Goal: Information Seeking & Learning: Check status

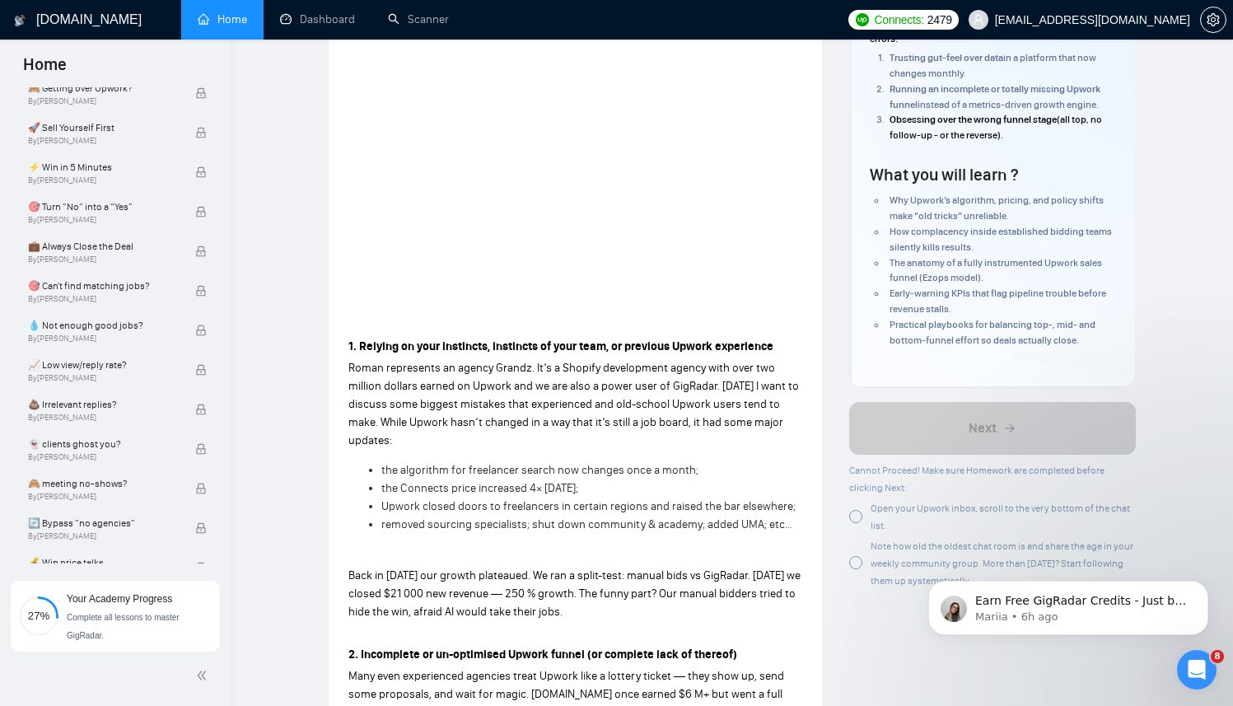
scroll to position [712, 0]
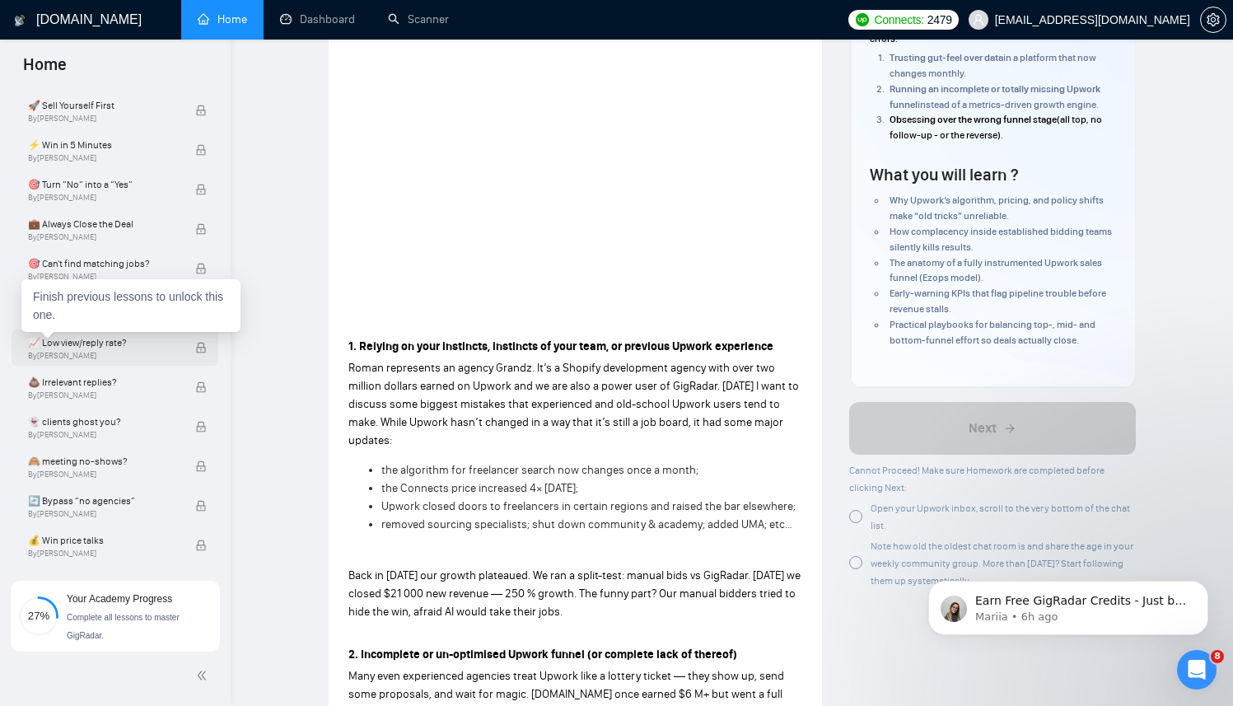
click at [157, 345] on span "📈 Low view/reply rate?" at bounding box center [103, 342] width 151 height 16
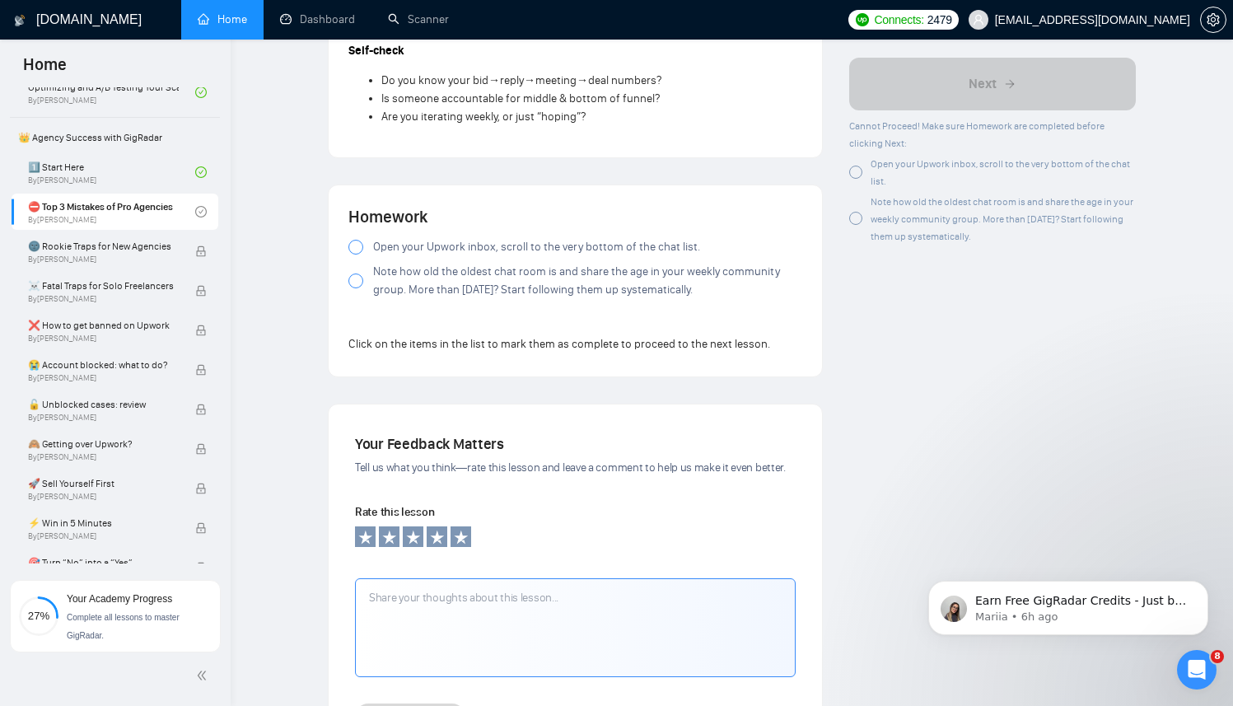
scroll to position [1409, 0]
click at [356, 252] on div at bounding box center [355, 249] width 15 height 15
click at [353, 285] on div at bounding box center [355, 283] width 15 height 15
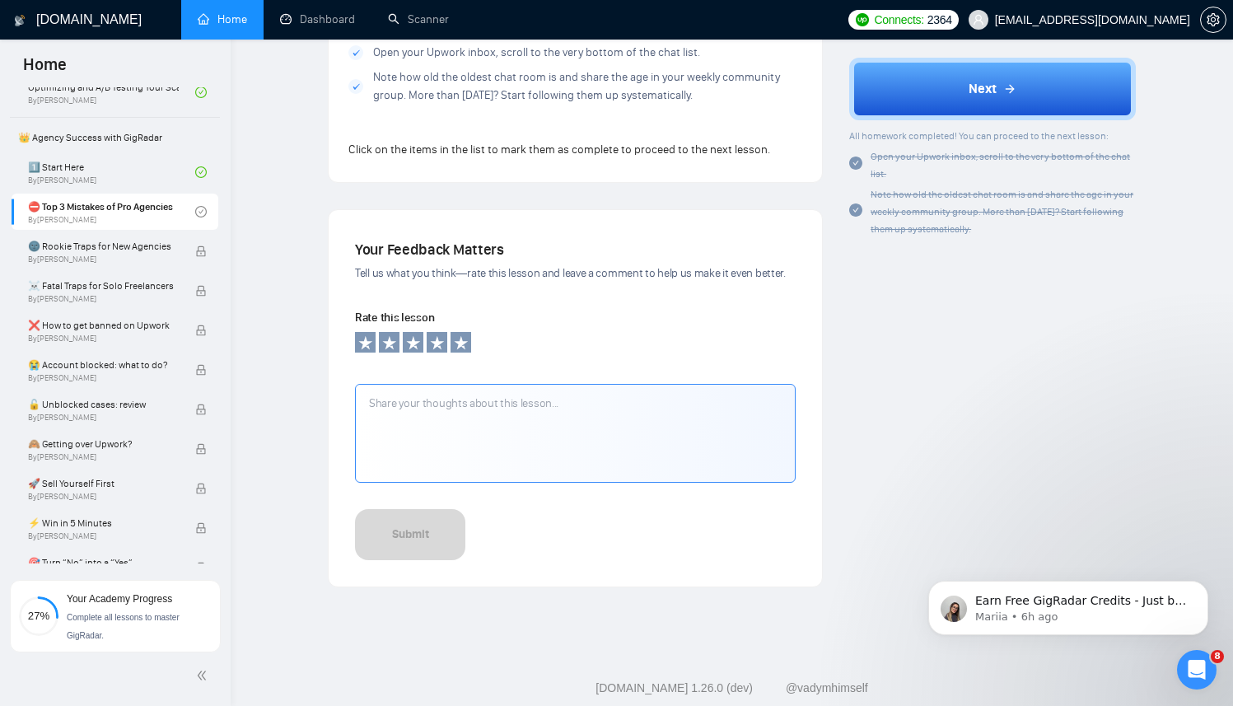
scroll to position [1643, 0]
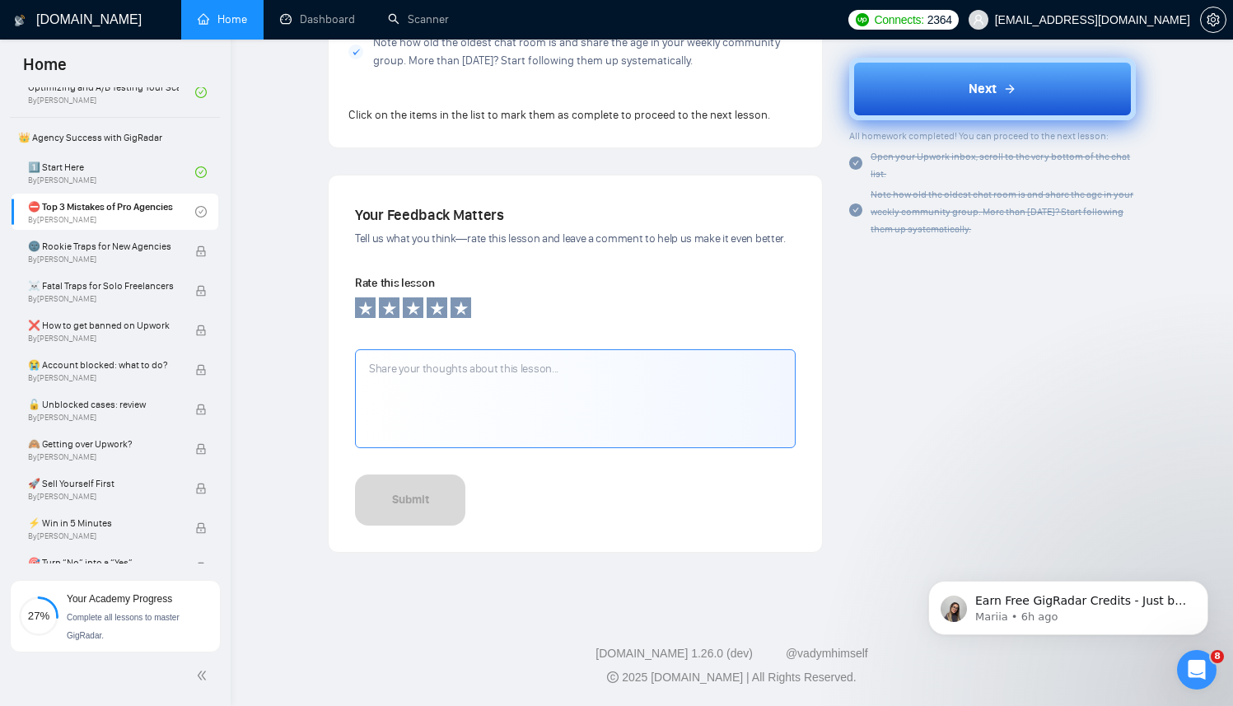
click at [927, 95] on button "Next" at bounding box center [992, 89] width 287 height 63
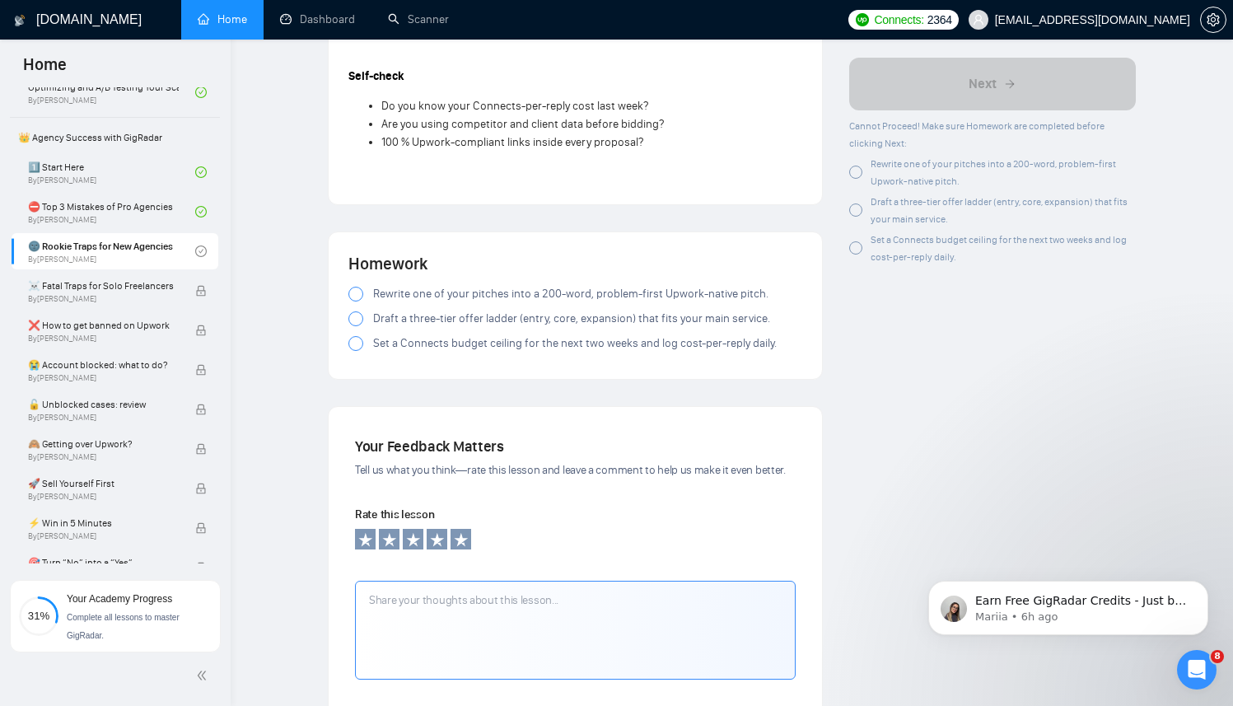
scroll to position [1830, 0]
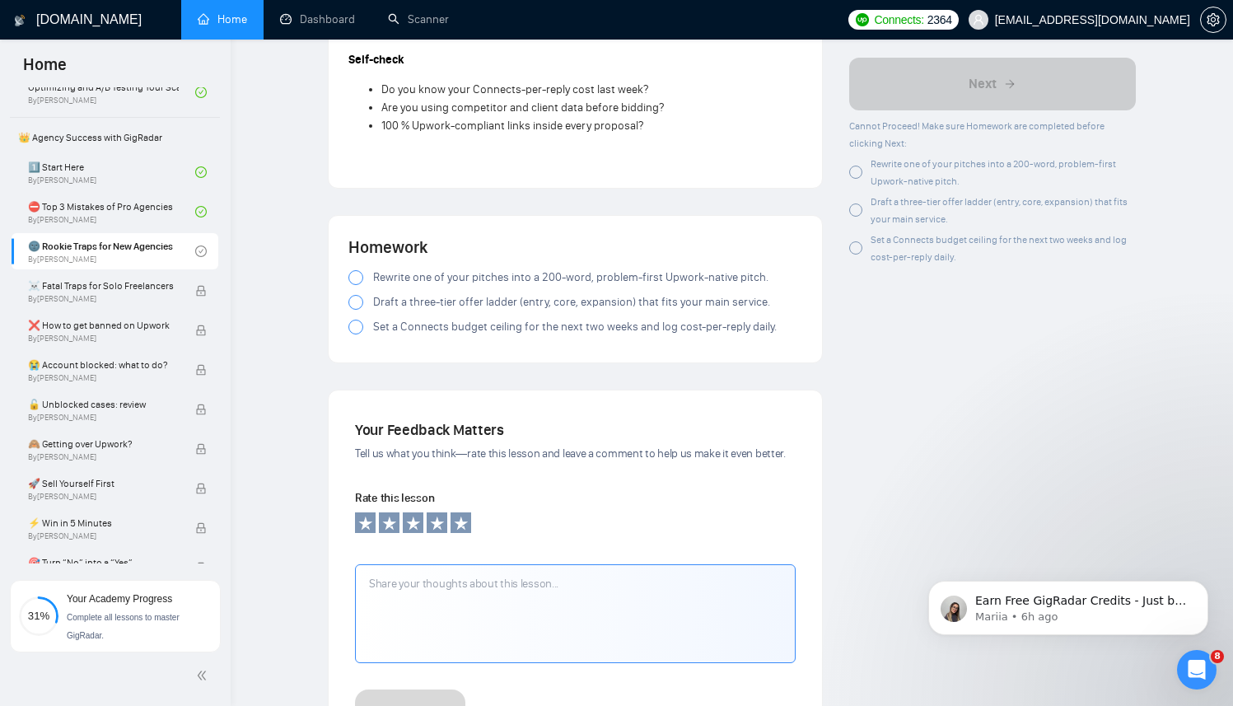
click at [357, 285] on div at bounding box center [355, 277] width 15 height 15
click at [357, 310] on div at bounding box center [355, 302] width 15 height 15
click at [357, 334] on div at bounding box center [355, 327] width 15 height 15
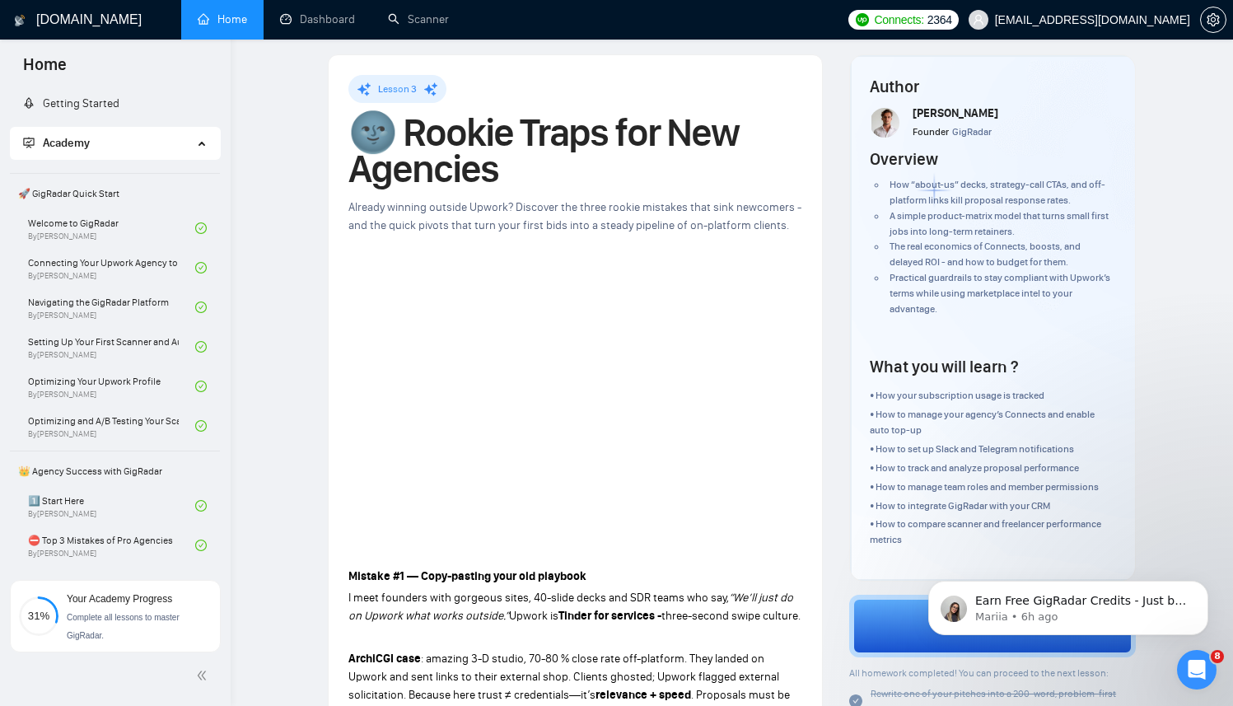
scroll to position [0, 0]
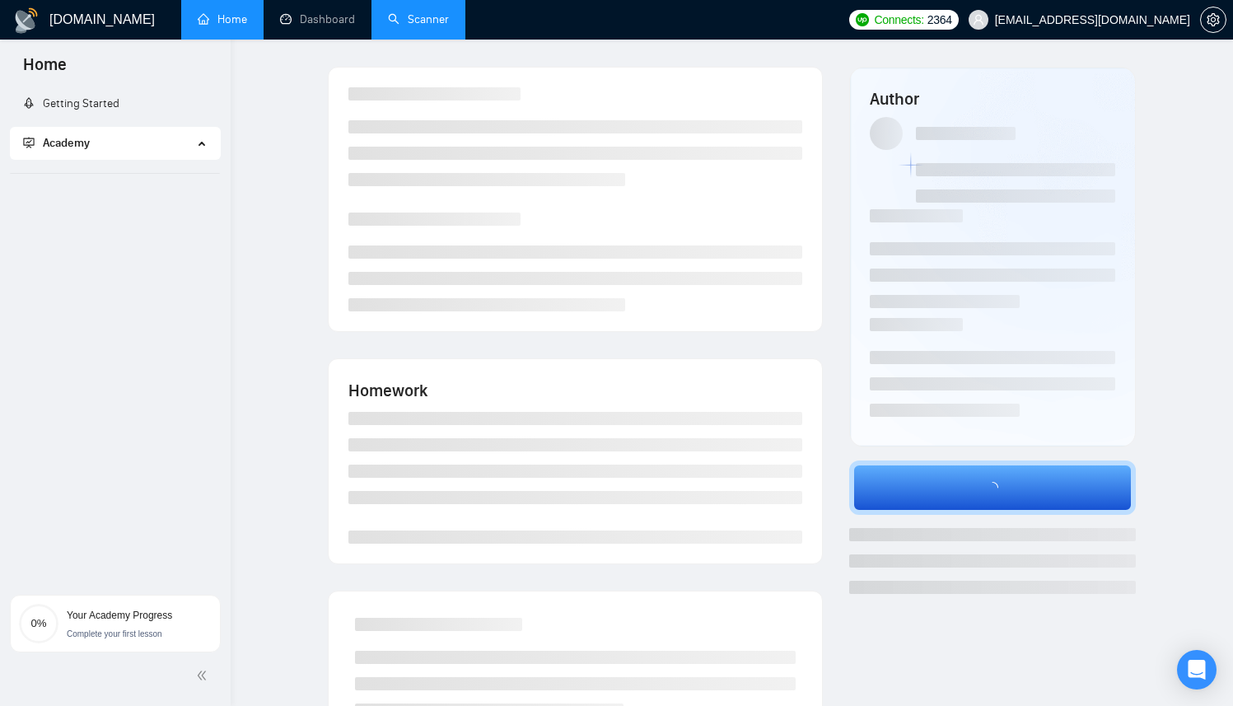
click at [416, 26] on link "Scanner" at bounding box center [418, 19] width 61 height 14
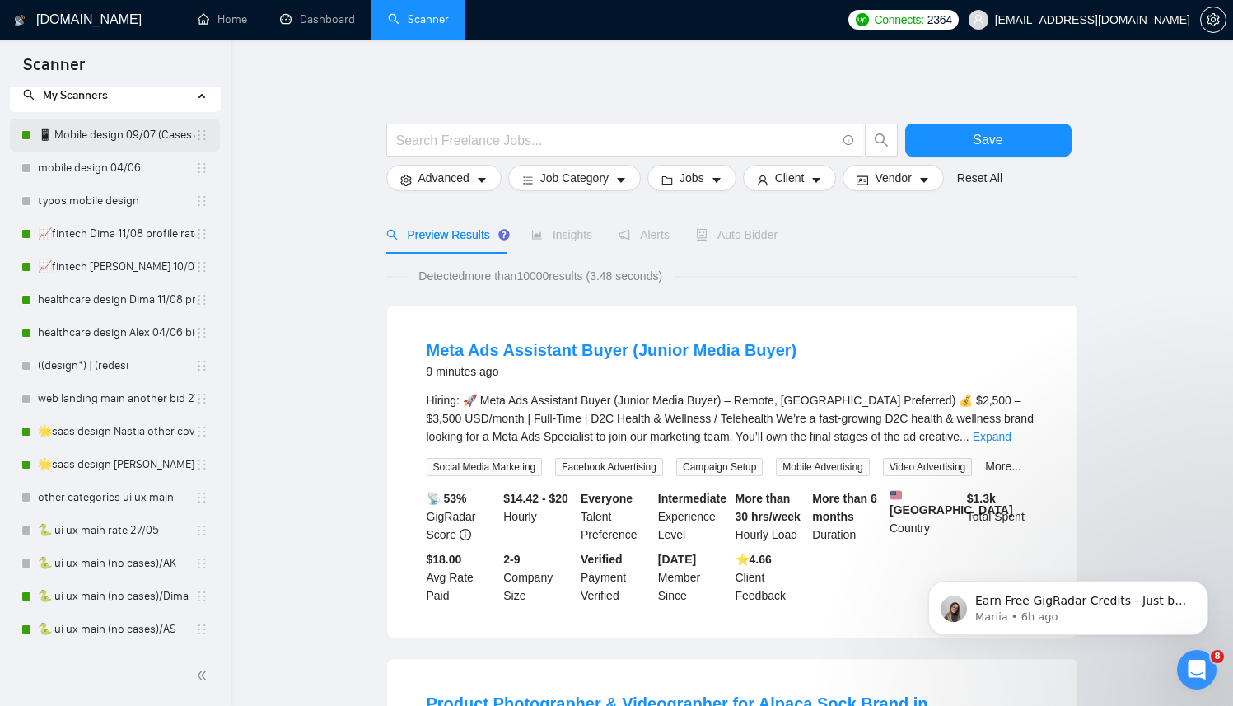
click at [94, 136] on link "📱 Mobile design 09/07 (Cases & UX/UI Cat)" at bounding box center [116, 135] width 157 height 33
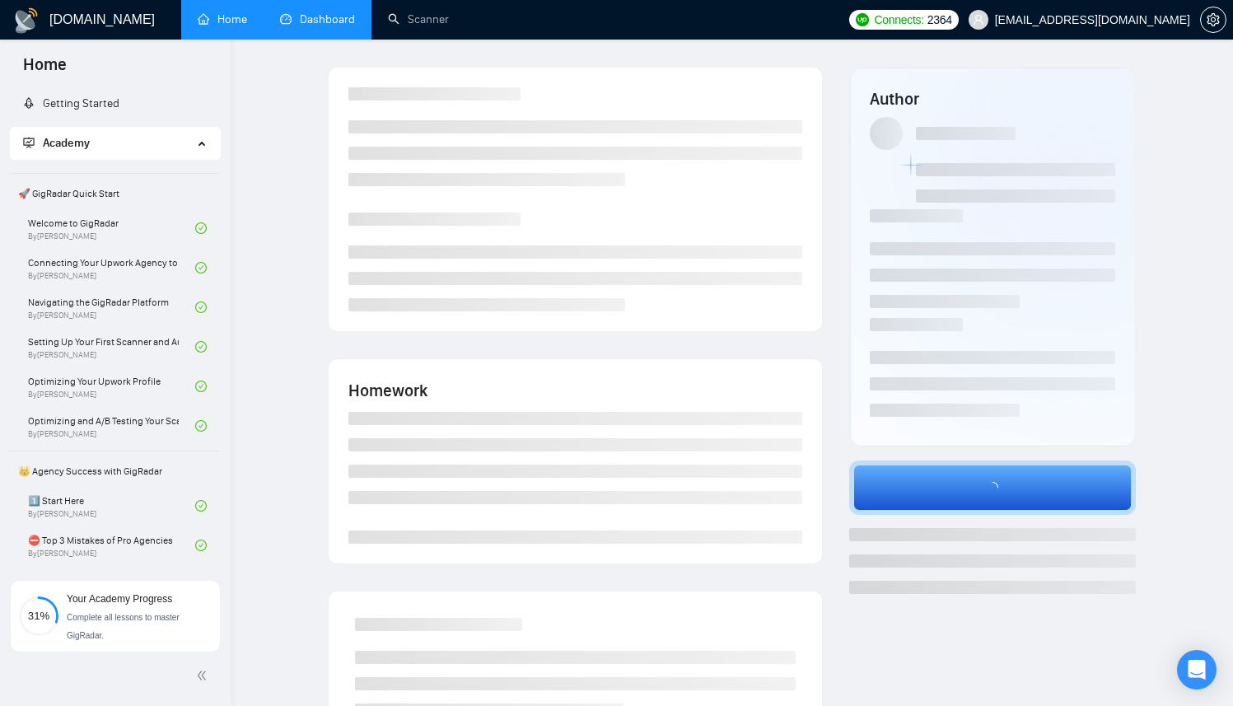
click at [306, 26] on link "Dashboard" at bounding box center [317, 19] width 75 height 14
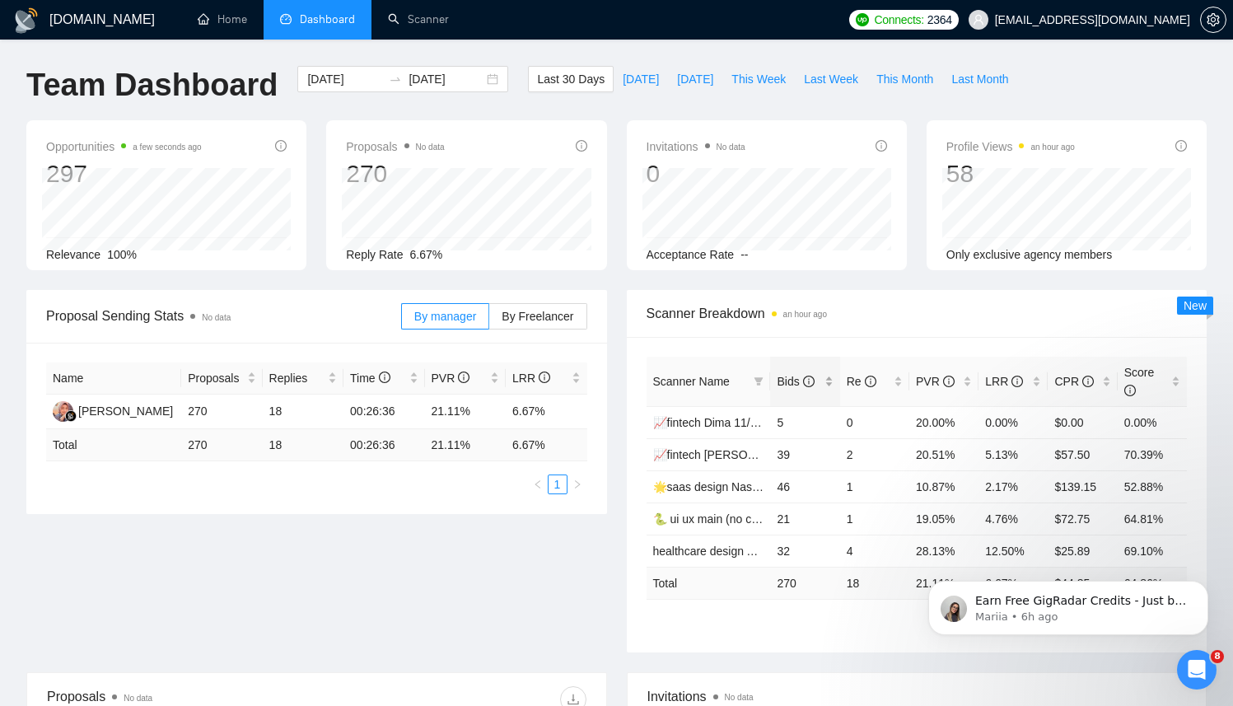
click at [829, 381] on div "Bids" at bounding box center [805, 381] width 56 height 18
click at [478, 77] on div "[DATE] [DATE]" at bounding box center [402, 79] width 211 height 26
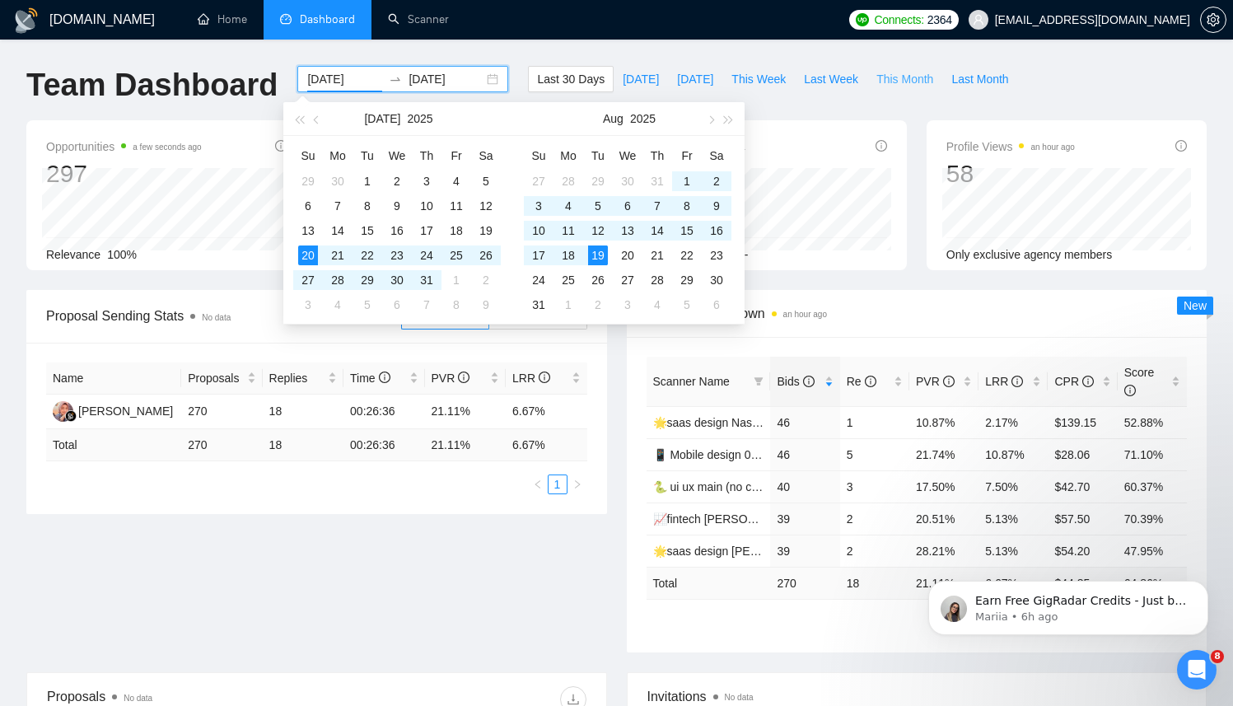
click at [901, 84] on span "This Month" at bounding box center [904, 79] width 57 height 18
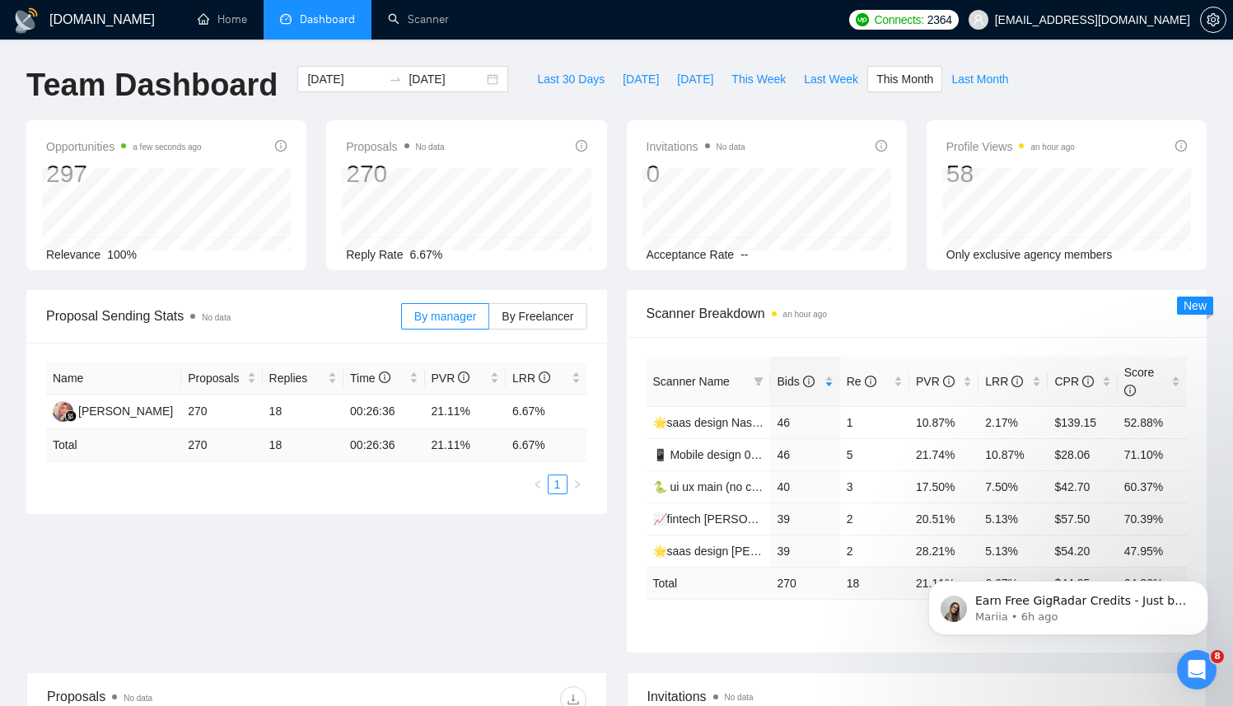
type input "[DATE]"
click at [982, 74] on span "Last Month" at bounding box center [979, 79] width 57 height 18
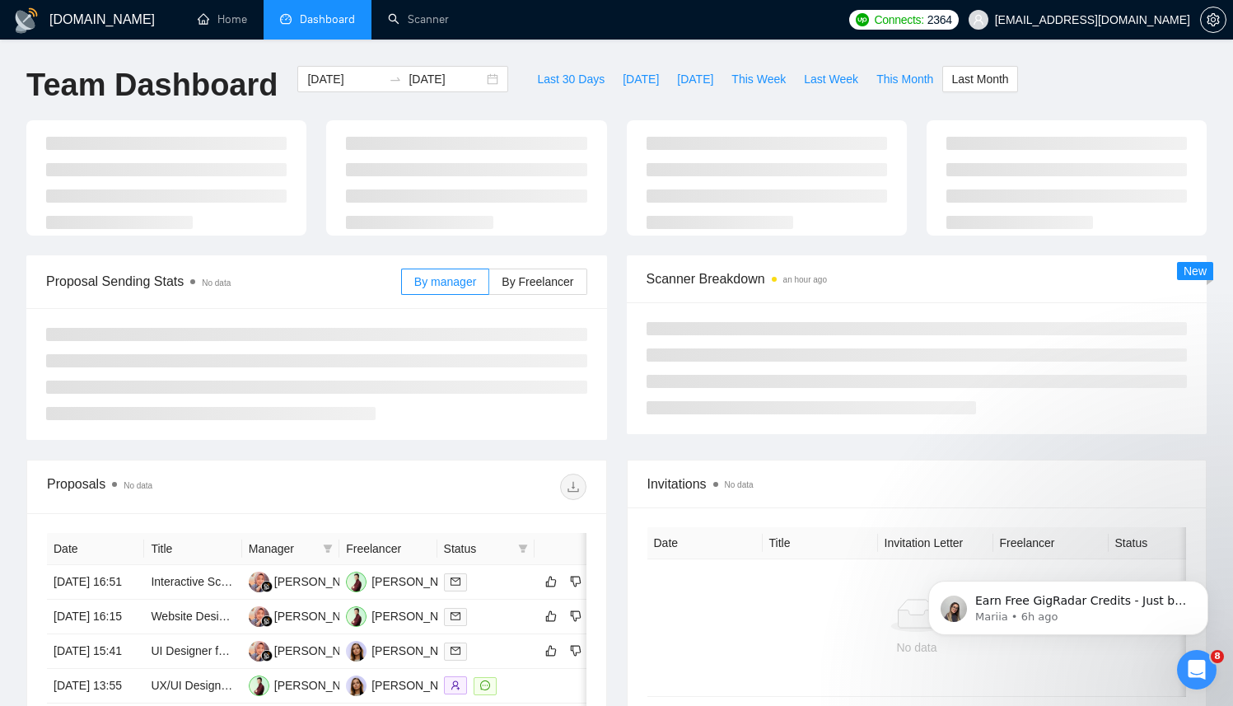
type input "[DATE]"
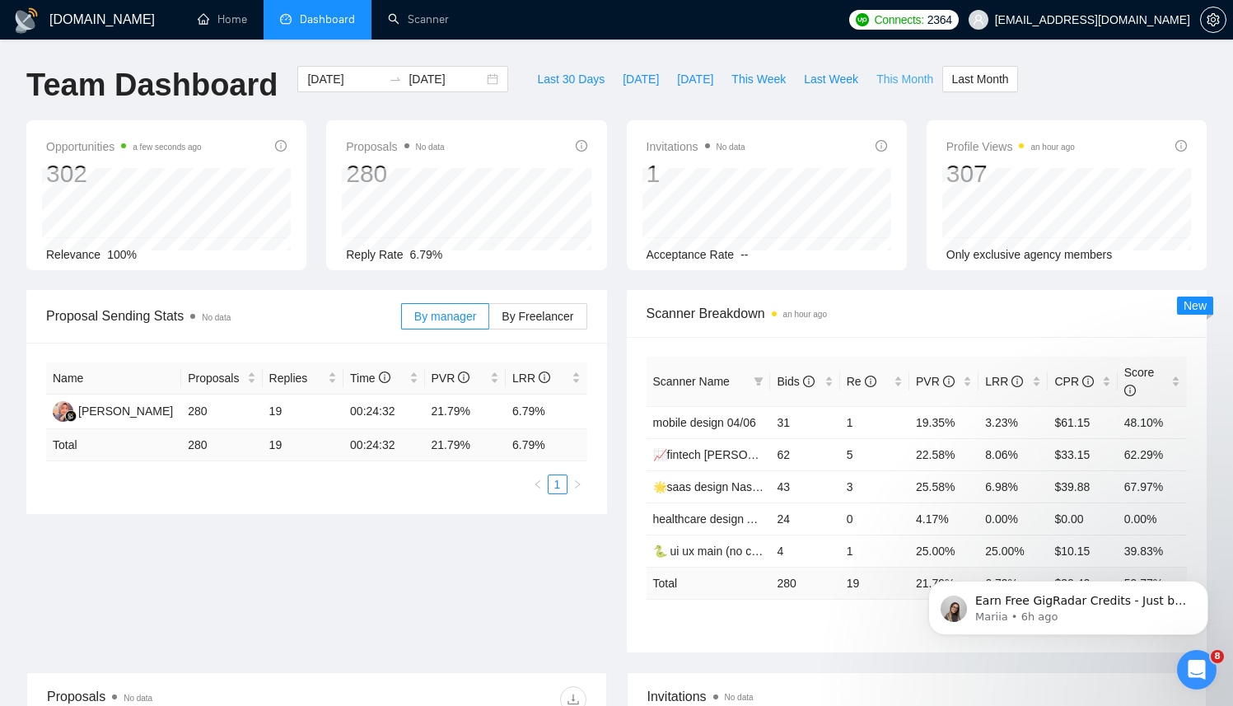
click at [911, 78] on span "This Month" at bounding box center [904, 79] width 57 height 18
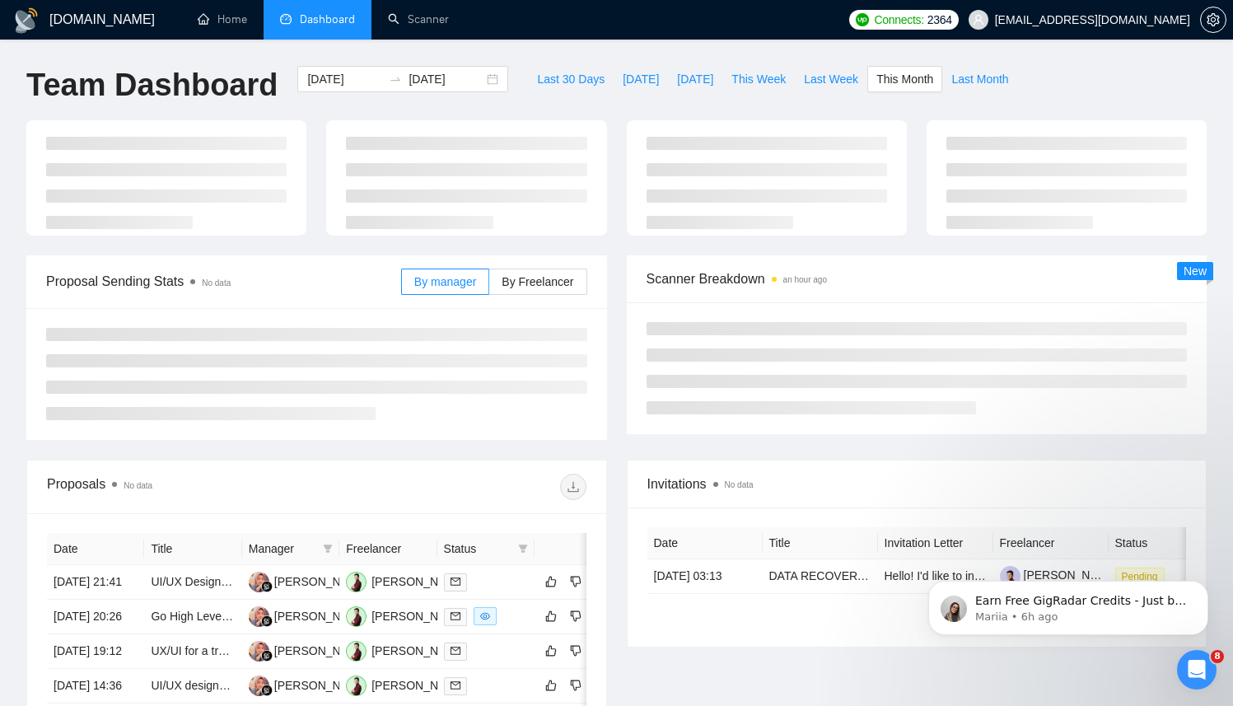
type input "[DATE]"
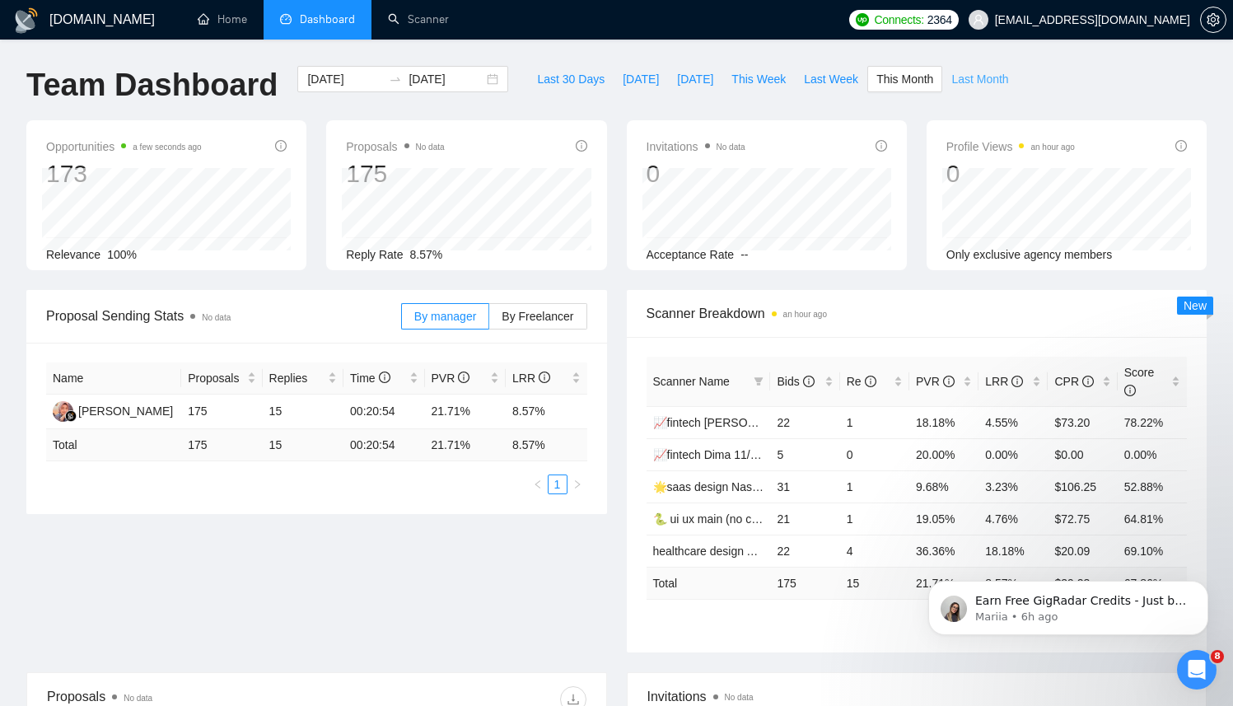
click at [996, 76] on span "Last Month" at bounding box center [979, 79] width 57 height 18
type input "[DATE]"
